Goal: Check status

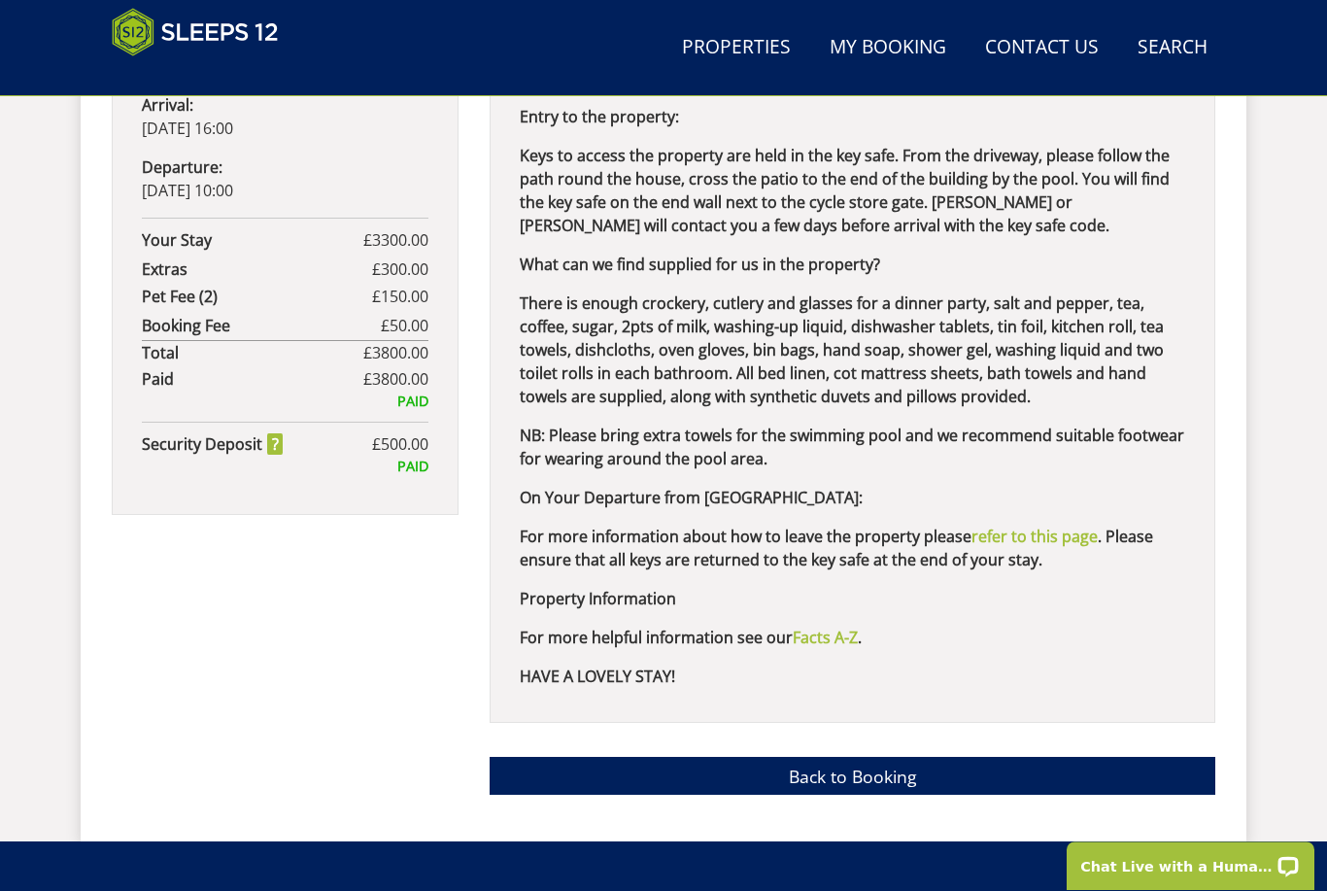
scroll to position [1308, 0]
click at [871, 757] on link "Back to Booking" at bounding box center [853, 776] width 726 height 38
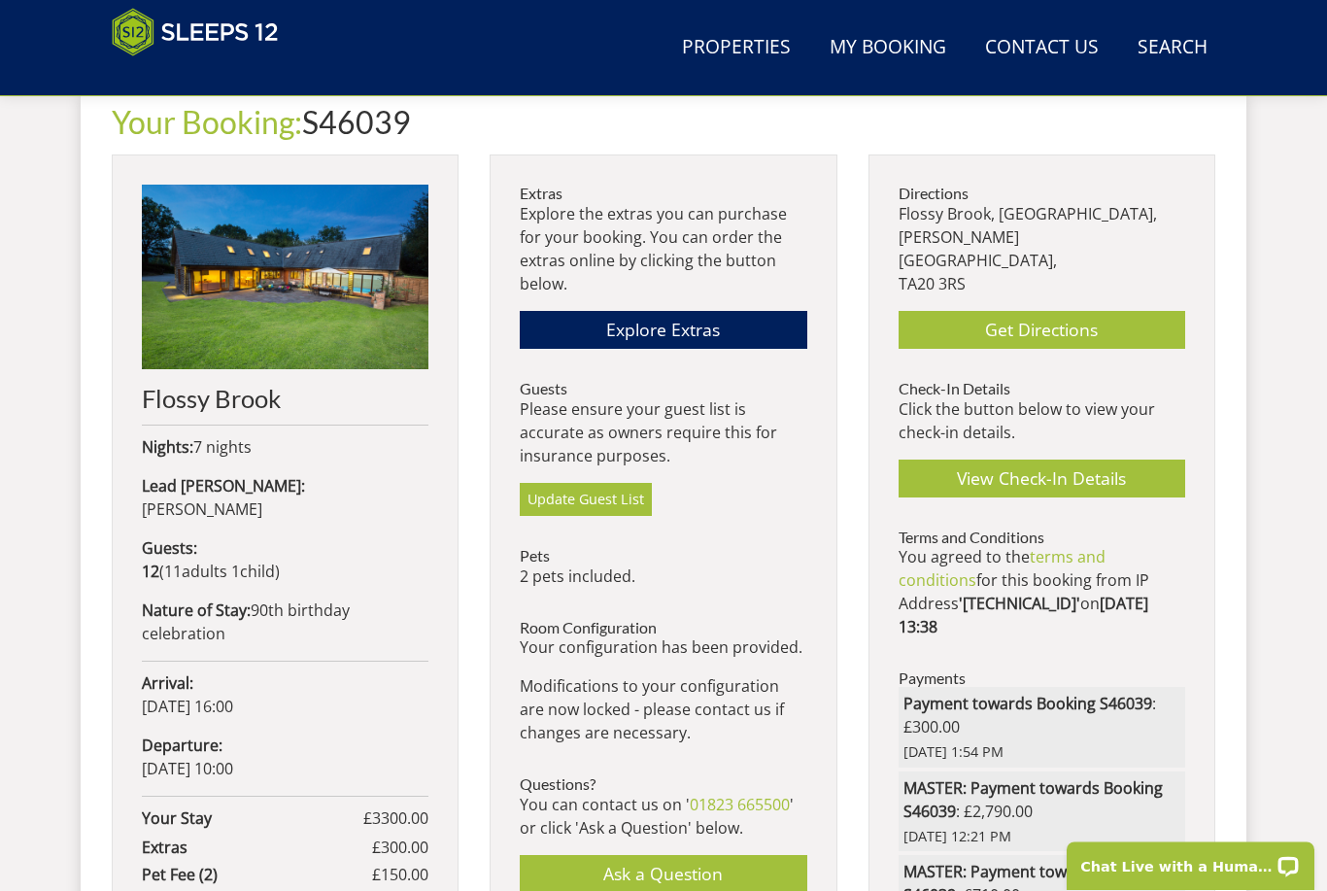
scroll to position [717, 0]
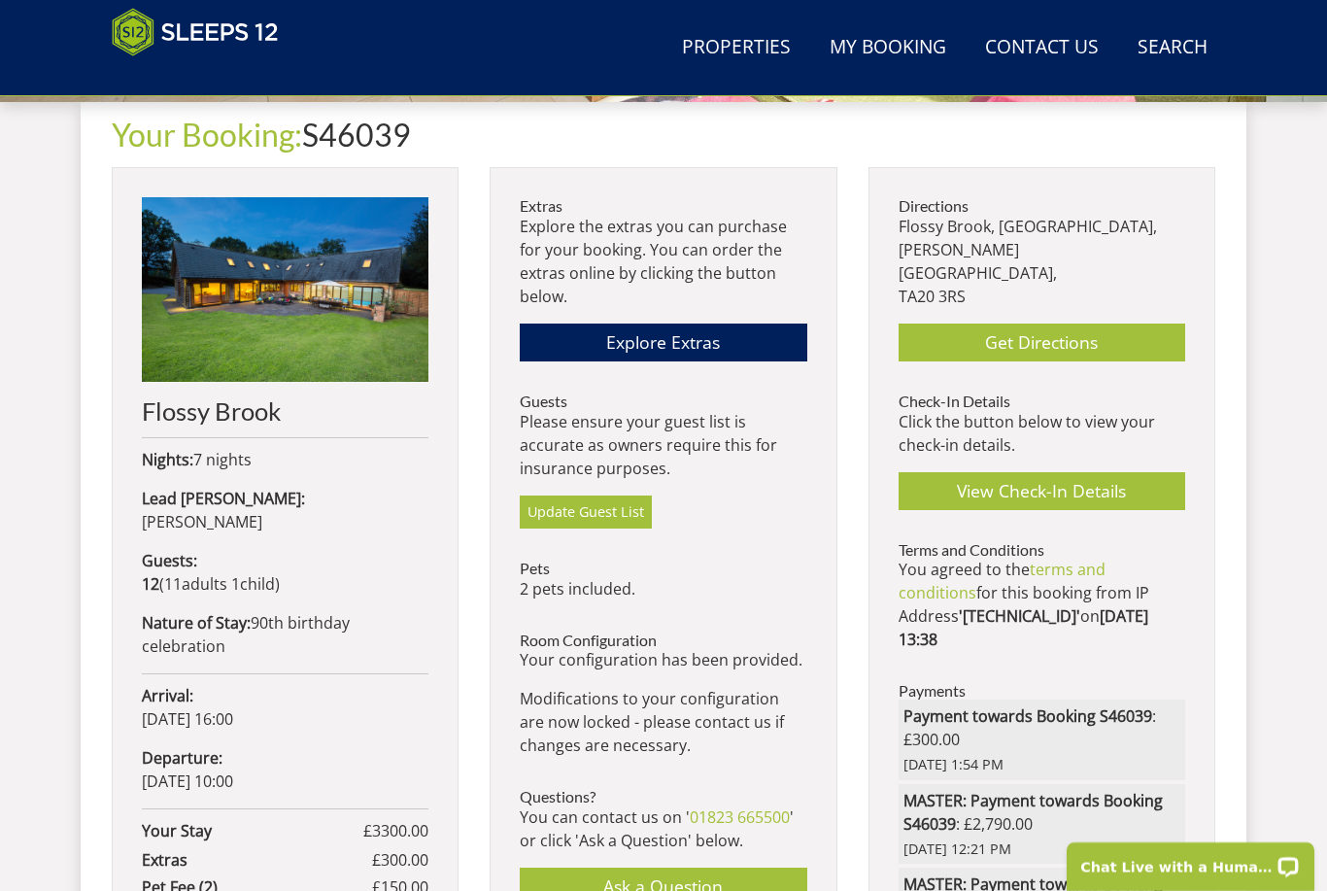
click at [1054, 324] on link "Get Directions" at bounding box center [1042, 343] width 287 height 38
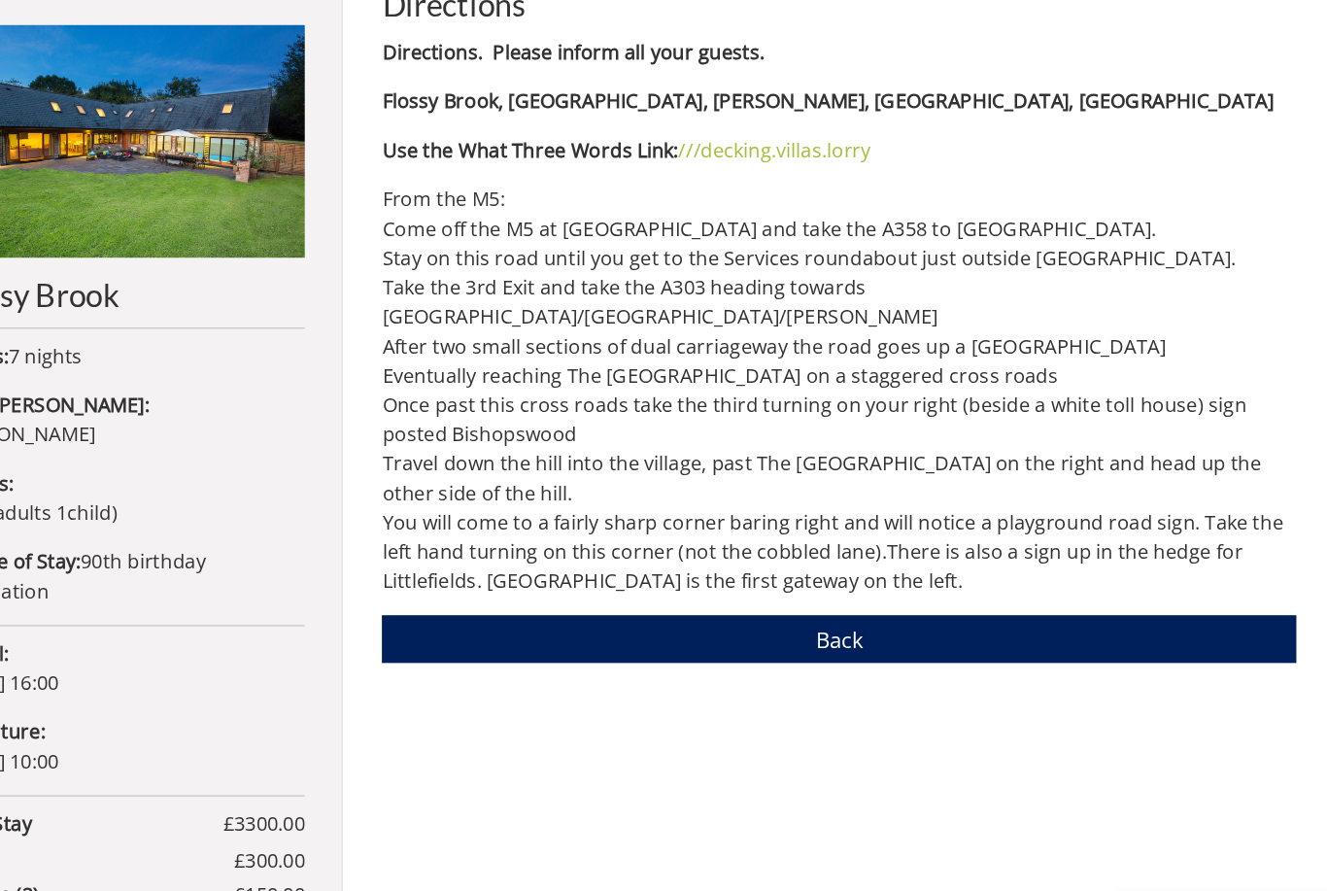
scroll to position [760, 0]
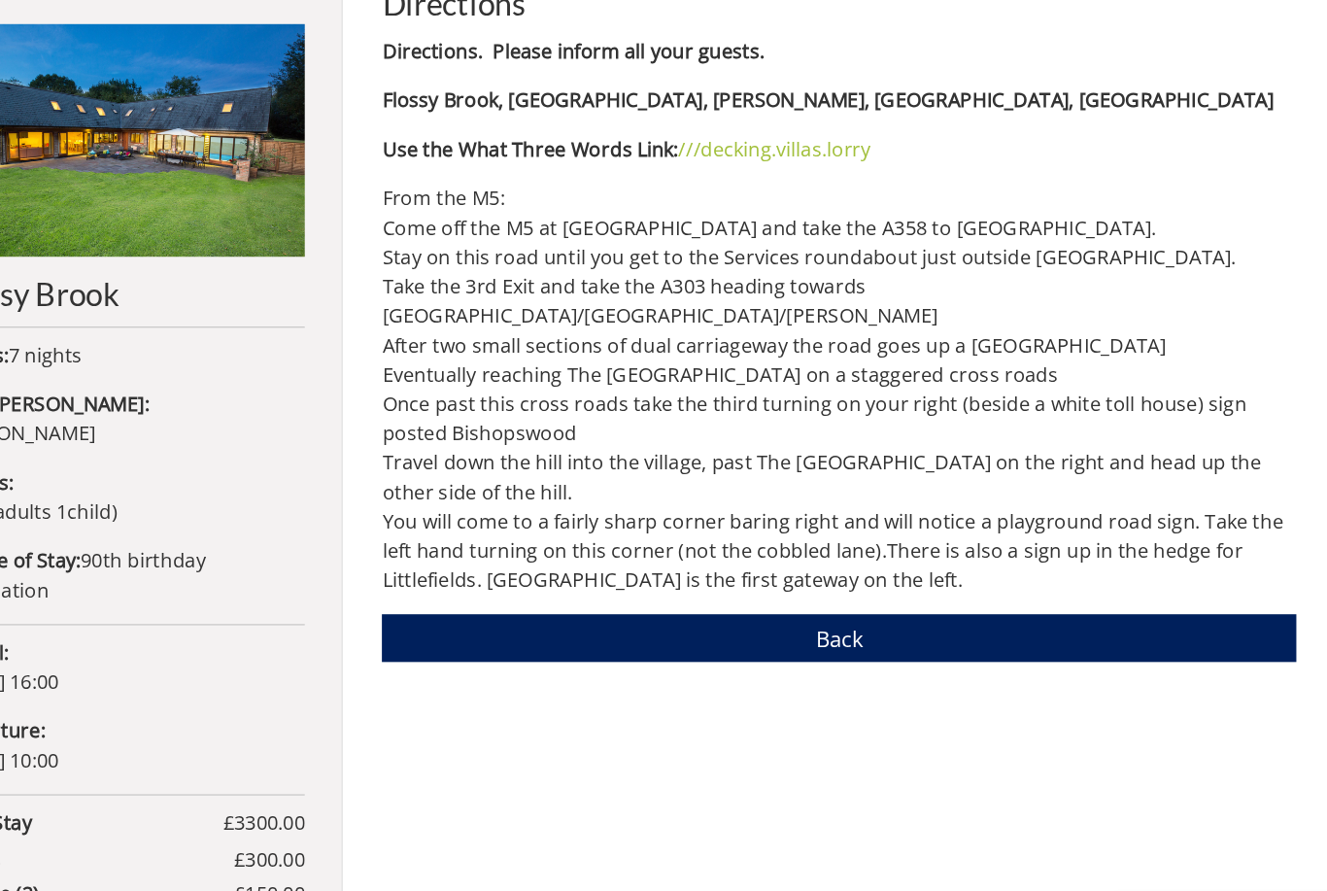
click at [142, 355] on h2 "Flossy Brook" at bounding box center [285, 368] width 287 height 27
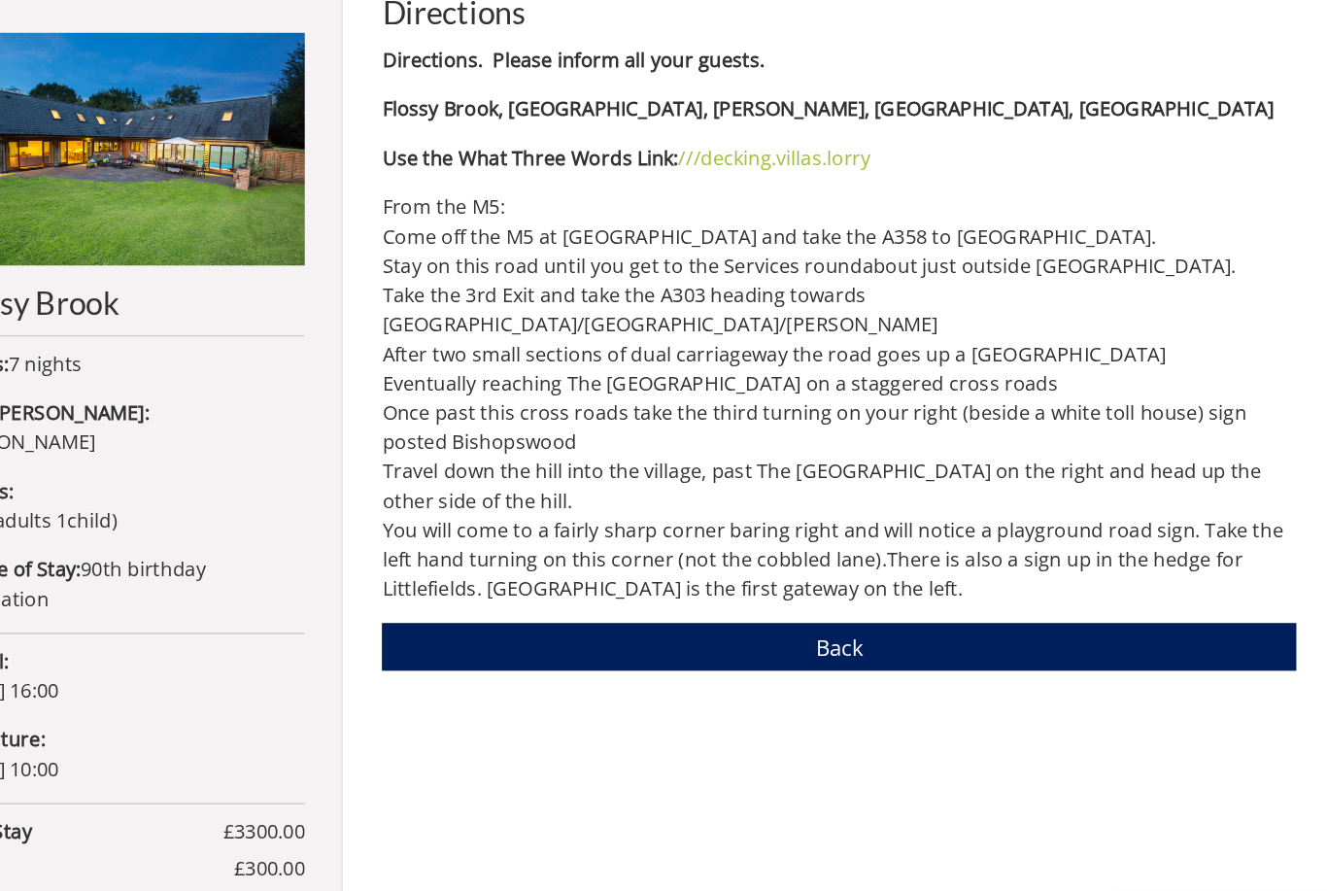
scroll to position [754, 0]
